Goal: Complete application form

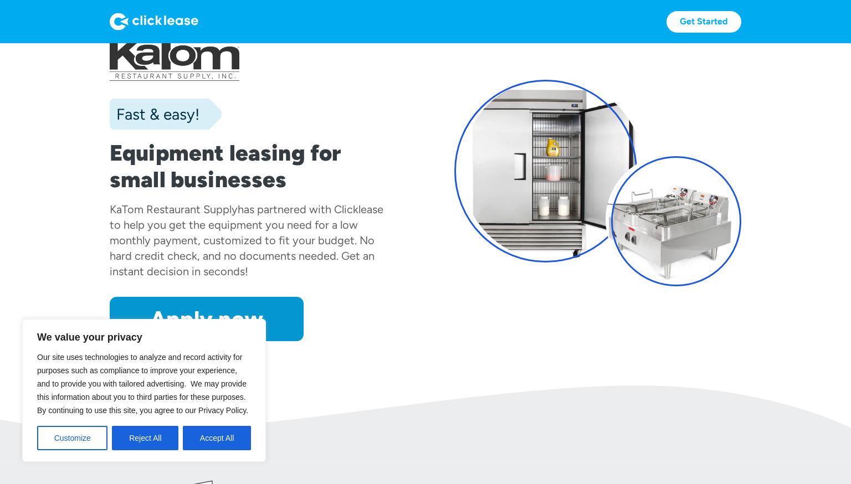
scroll to position [44, 0]
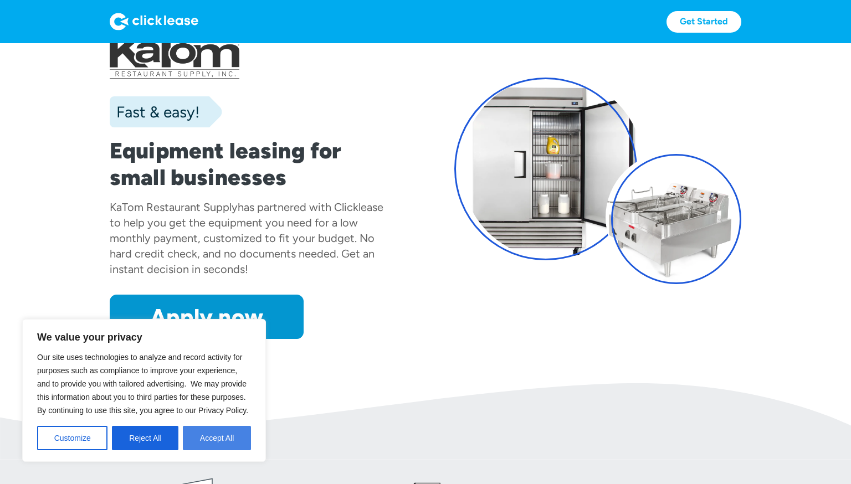
click at [212, 439] on button "Accept All" at bounding box center [217, 438] width 68 height 24
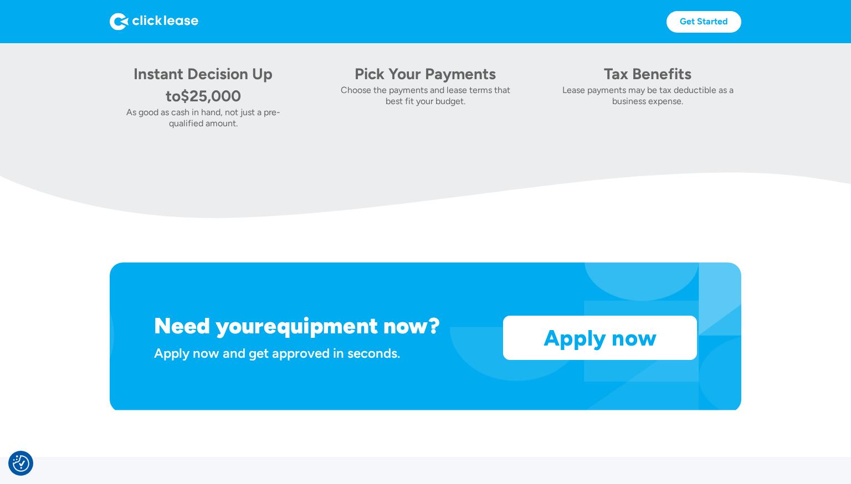
scroll to position [724, 0]
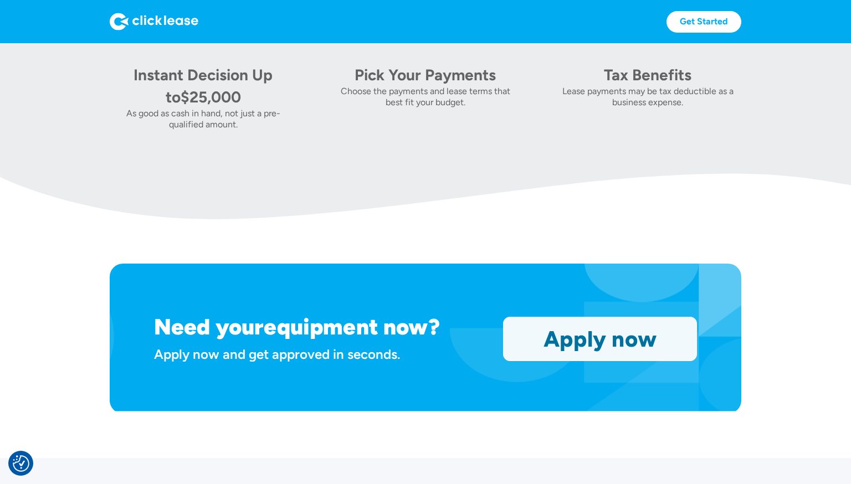
click at [561, 329] on link "Apply now" at bounding box center [600, 338] width 193 height 43
